Goal: Information Seeking & Learning: Learn about a topic

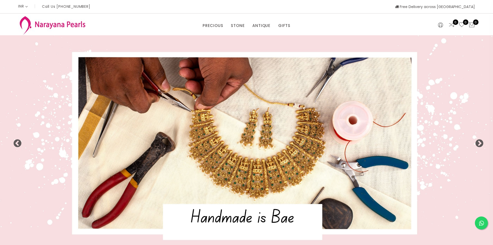
select select "INR"
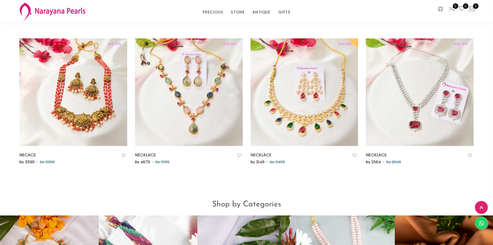
scroll to position [357, 0]
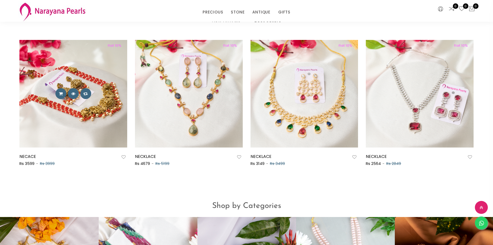
click at [97, 95] on div at bounding box center [73, 93] width 108 height 11
click at [89, 134] on img at bounding box center [73, 94] width 108 height 108
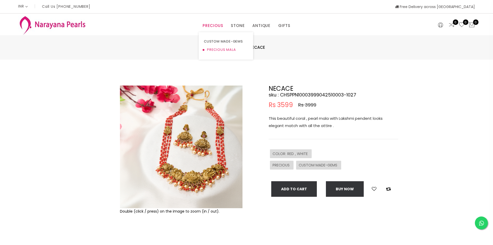
click at [221, 49] on link "PRECIOUS MALA" at bounding box center [226, 50] width 44 height 8
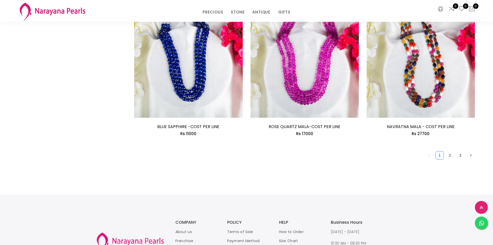
scroll to position [933, 0]
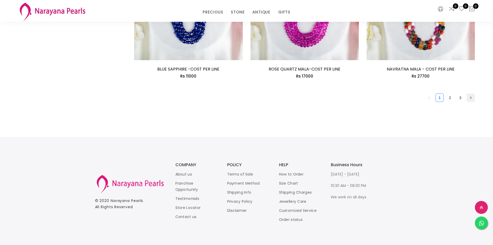
click at [470, 98] on icon "right" at bounding box center [470, 97] width 3 height 3
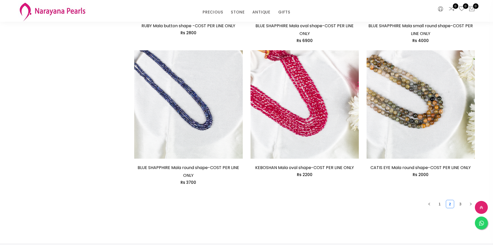
scroll to position [907, 0]
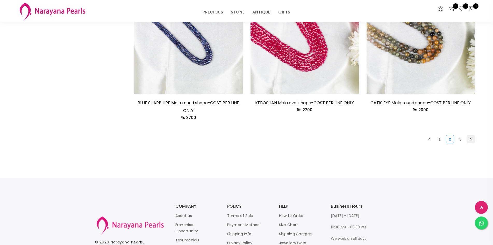
click at [470, 139] on icon "right" at bounding box center [470, 139] width 3 height 3
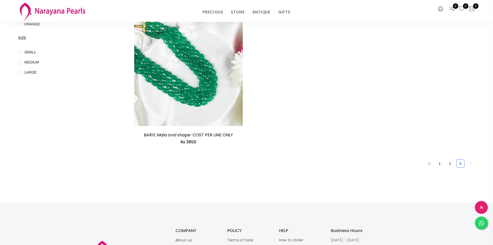
scroll to position [207, 0]
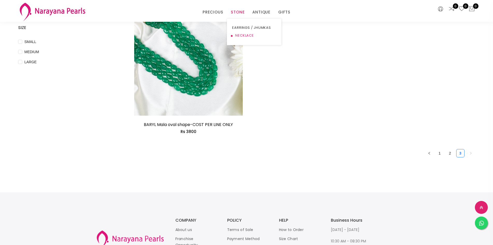
click at [245, 36] on link "NECKLACE" at bounding box center [254, 36] width 44 height 8
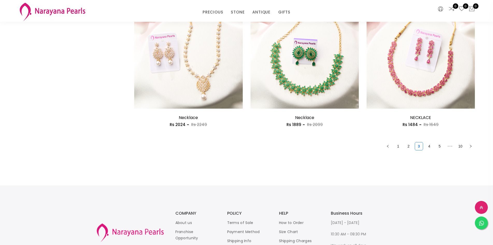
scroll to position [933, 0]
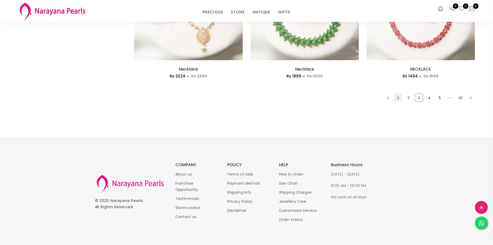
click at [399, 98] on link "1" at bounding box center [398, 98] width 8 height 8
click at [408, 99] on link "2" at bounding box center [409, 98] width 8 height 8
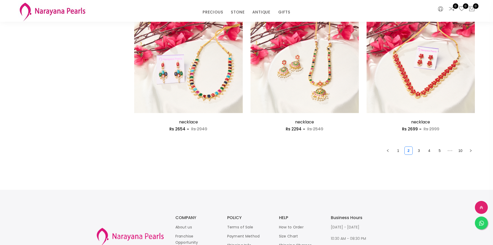
scroll to position [881, 0]
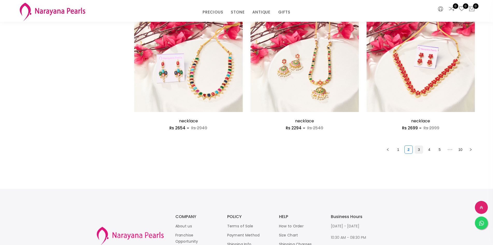
click at [419, 151] on link "3" at bounding box center [419, 150] width 8 height 8
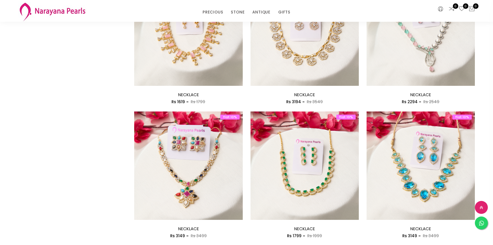
scroll to position [829, 0]
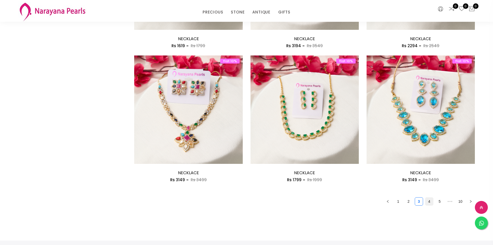
click at [430, 202] on link "4" at bounding box center [429, 201] width 8 height 8
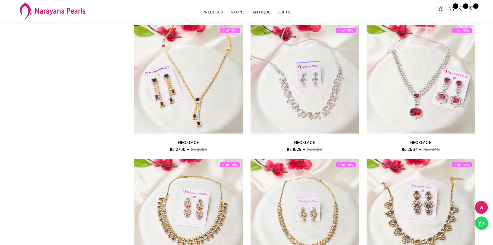
scroll to position [829, 0]
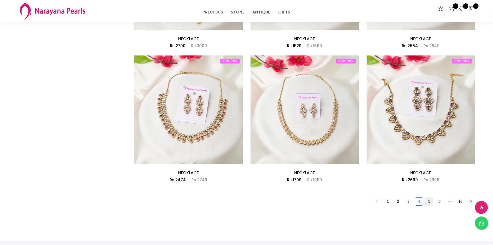
click at [430, 204] on link "5" at bounding box center [429, 201] width 8 height 8
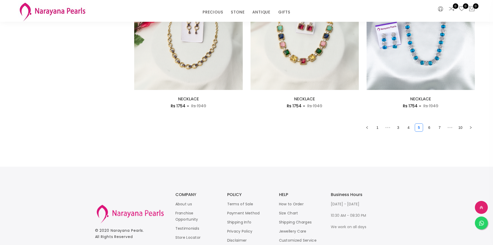
scroll to position [907, 0]
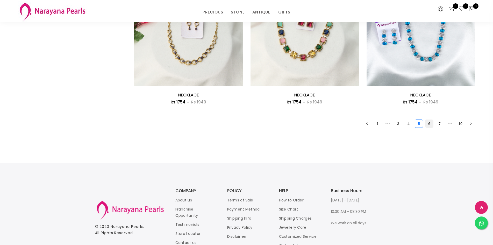
click at [428, 125] on link "6" at bounding box center [429, 124] width 8 height 8
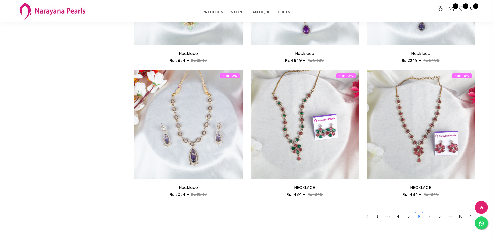
scroll to position [829, 0]
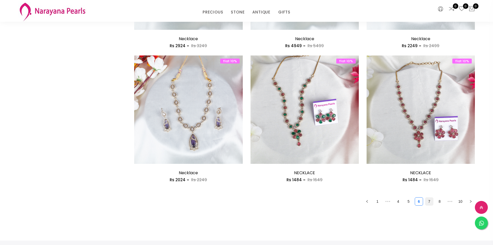
click at [431, 201] on link "7" at bounding box center [429, 201] width 8 height 8
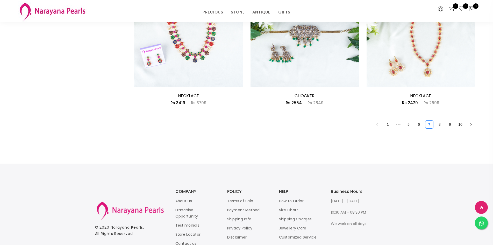
scroll to position [907, 0]
click at [441, 121] on link "8" at bounding box center [440, 124] width 8 height 8
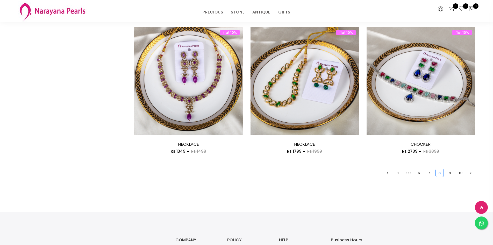
scroll to position [907, 0]
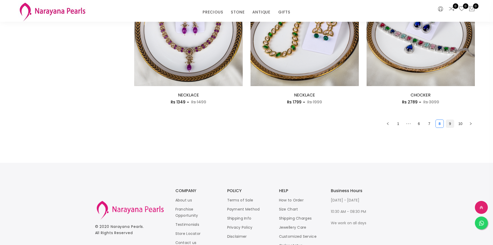
click at [449, 124] on link "9" at bounding box center [450, 124] width 8 height 8
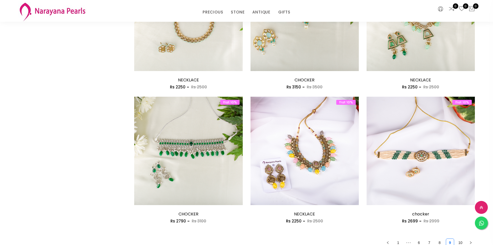
scroll to position [855, 0]
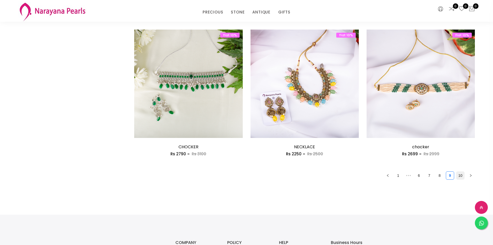
click at [463, 173] on link "10" at bounding box center [461, 176] width 8 height 8
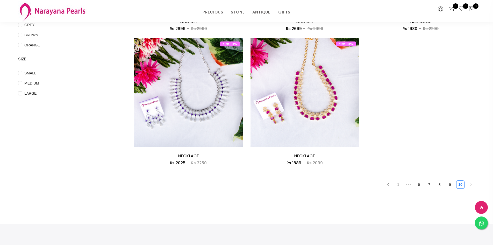
scroll to position [181, 0]
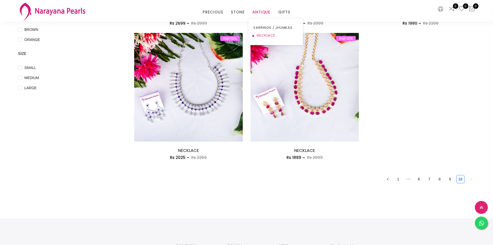
click at [264, 33] on link "NECKLACE" at bounding box center [276, 36] width 44 height 8
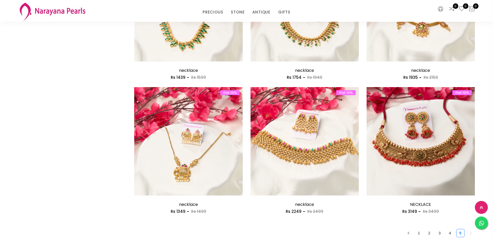
scroll to position [829, 0]
